Goal: Task Accomplishment & Management: Manage account settings

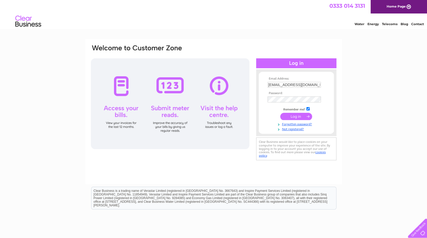
click at [302, 117] on input "submit" at bounding box center [296, 116] width 32 height 7
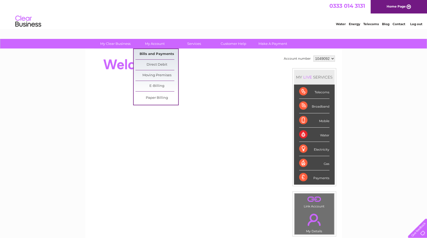
click at [145, 56] on link "Bills and Payments" at bounding box center [156, 54] width 43 height 10
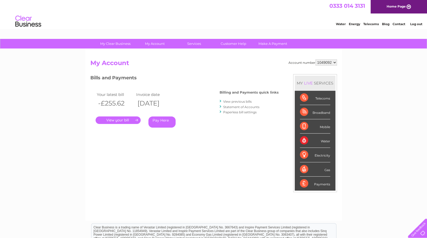
click at [127, 120] on link "." at bounding box center [118, 120] width 45 height 8
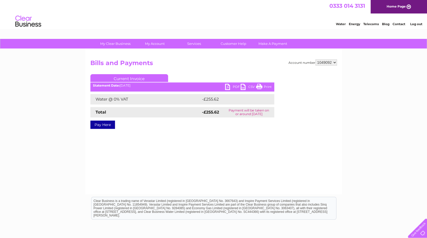
click at [234, 84] on ul "Current Invoice" at bounding box center [182, 79] width 184 height 10
click at [235, 87] on link "PDF" at bounding box center [233, 88] width 16 height 8
